Goal: Check status: Check status

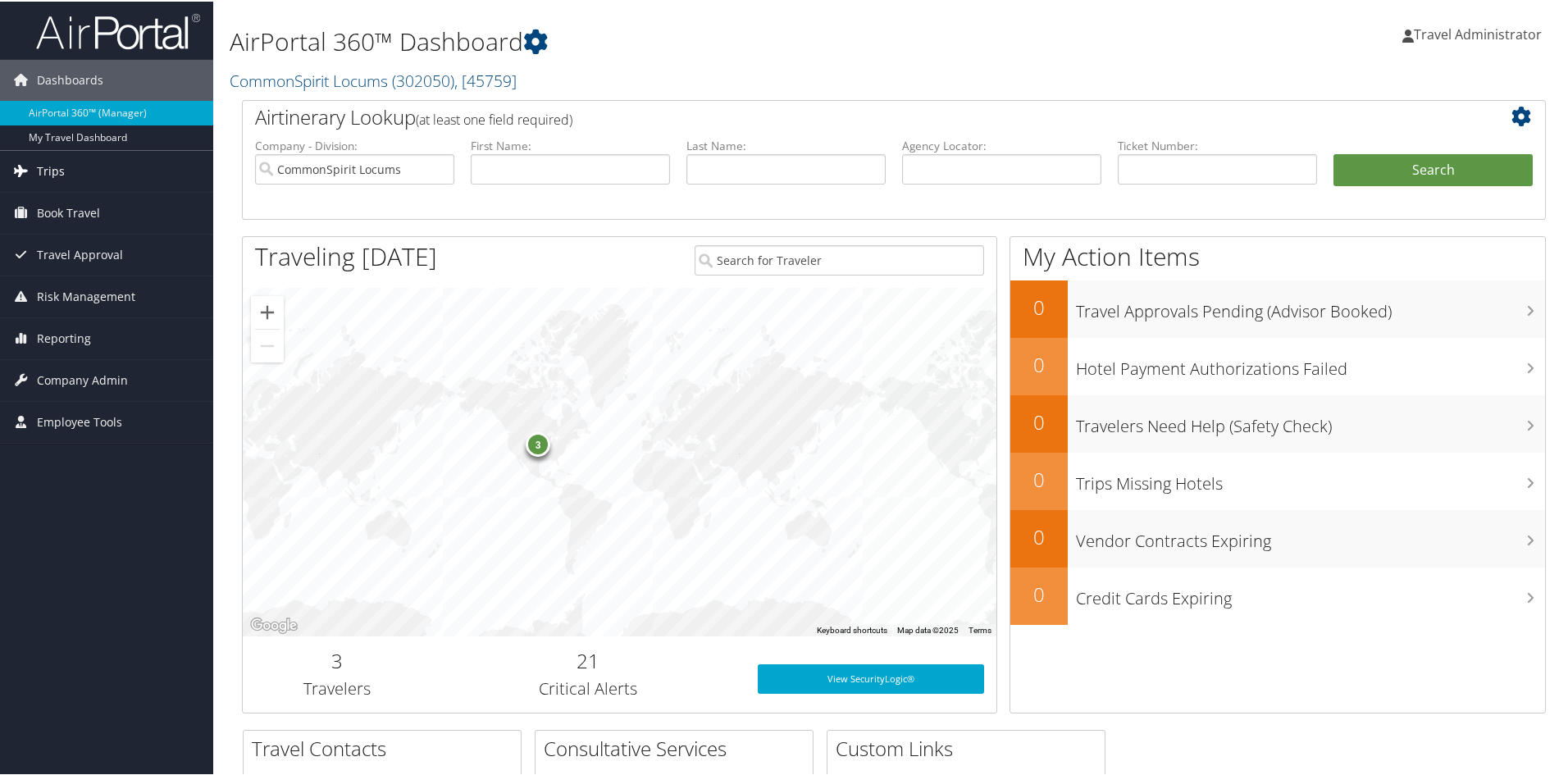
click at [52, 169] on span "Trips" at bounding box center [51, 170] width 28 height 41
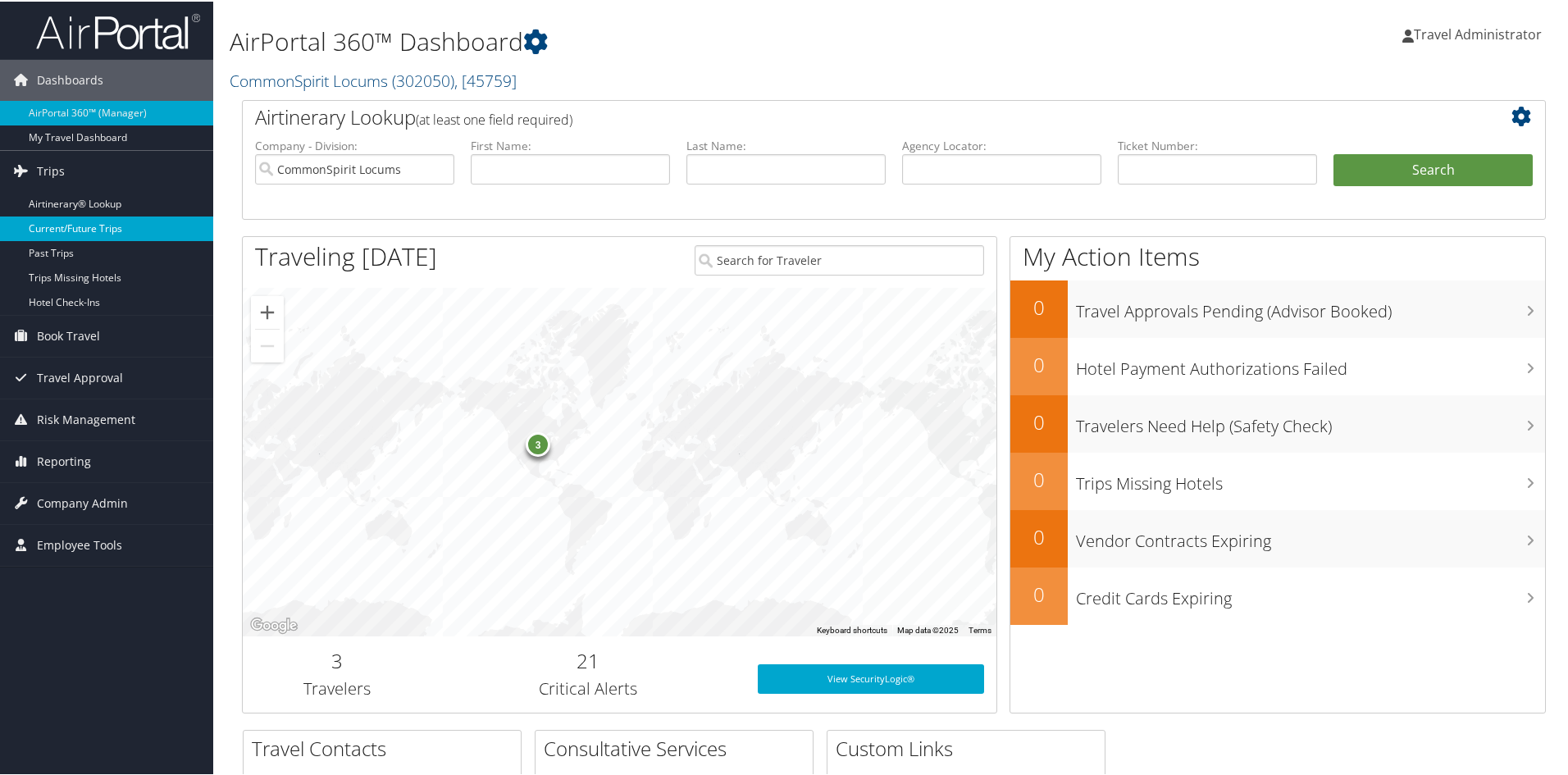
click at [81, 223] on link "Current/Future Trips" at bounding box center [106, 227] width 213 height 25
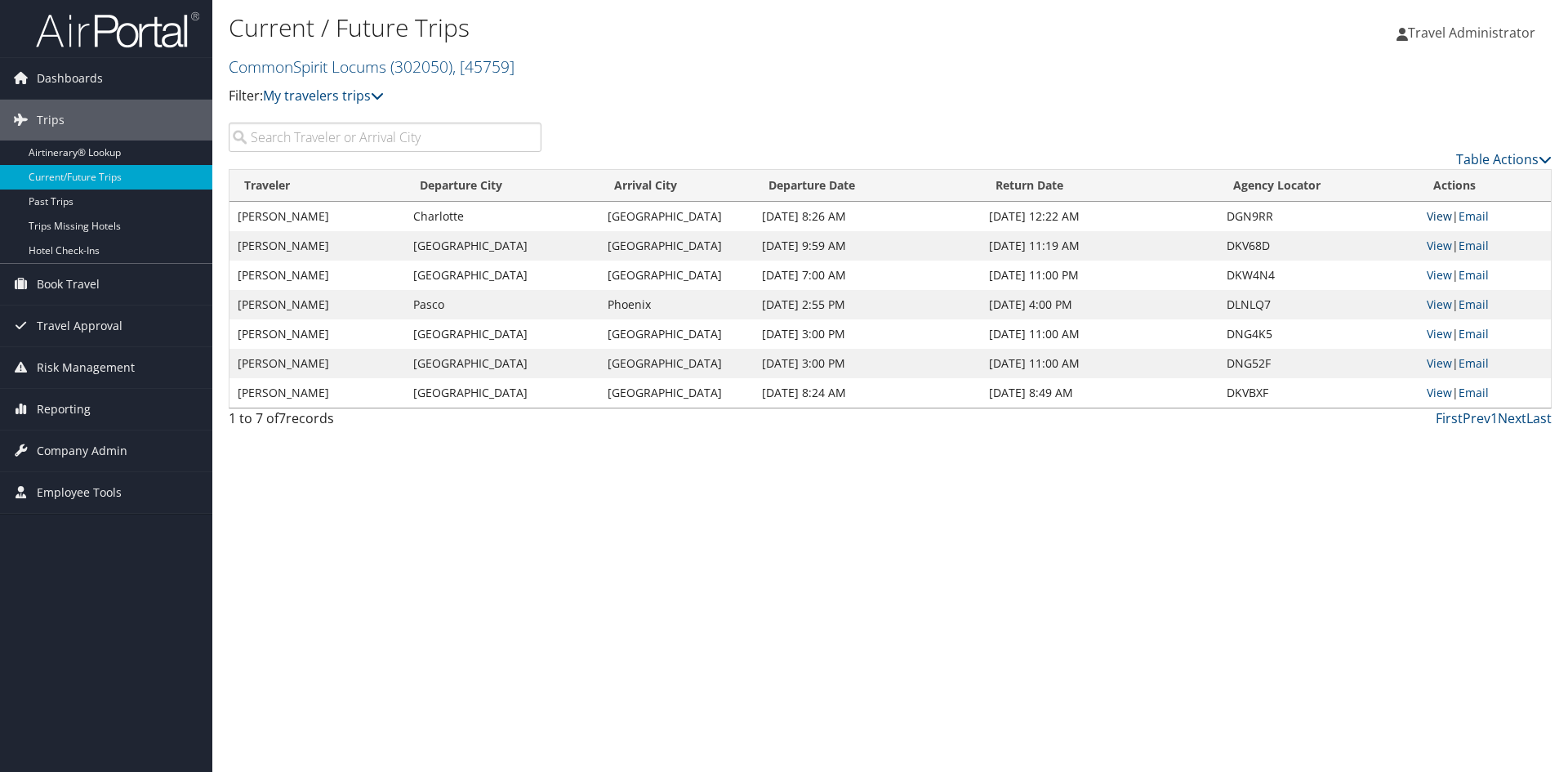
click at [1435, 211] on link "View" at bounding box center [1439, 216] width 26 height 16
